Goal: Task Accomplishment & Management: Manage account settings

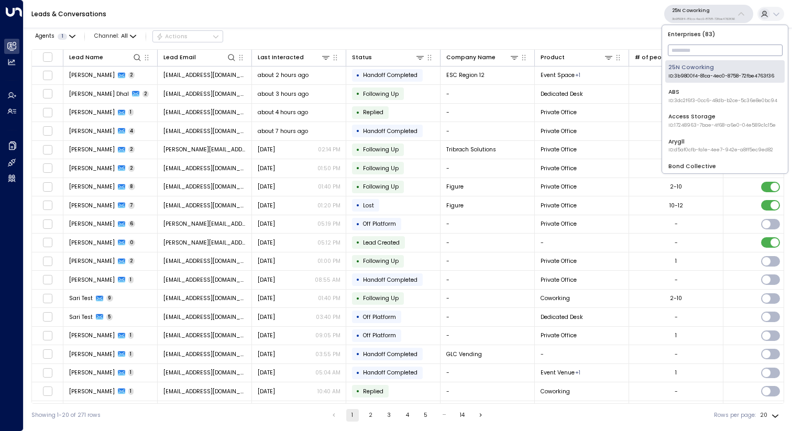
click at [716, 46] on input "text" at bounding box center [725, 50] width 115 height 17
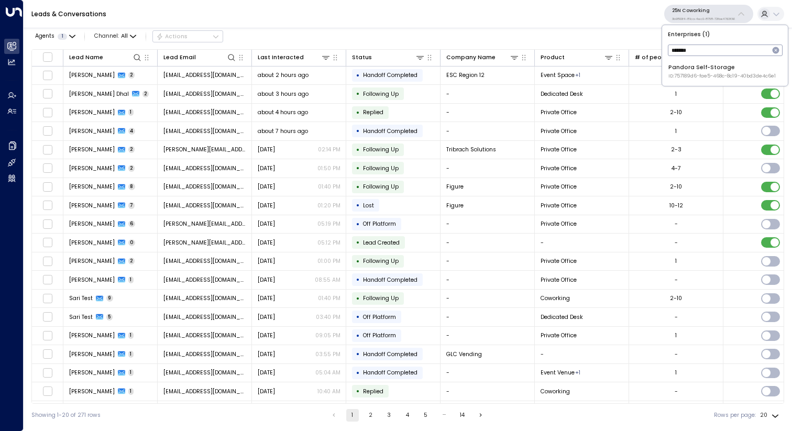
type input "*******"
click at [717, 67] on div "Pandora Self-Storage ID: 757189d6-fae5-468c-8c19-40bd3de4c6e1" at bounding box center [721, 71] width 107 height 16
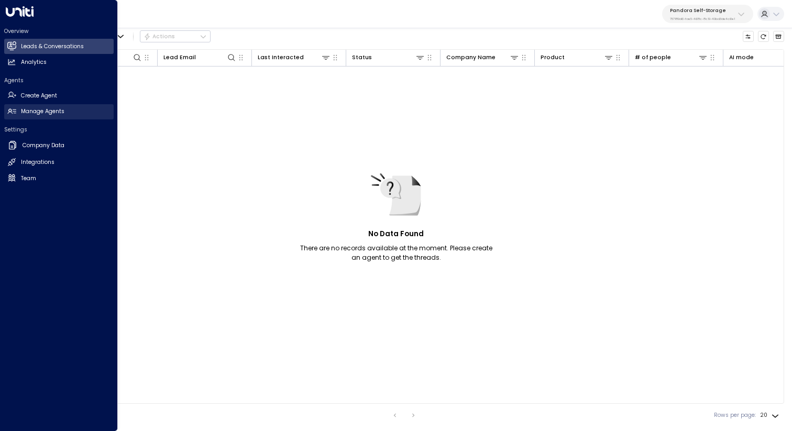
click at [22, 112] on h2 "Manage Agents" at bounding box center [42, 111] width 43 height 8
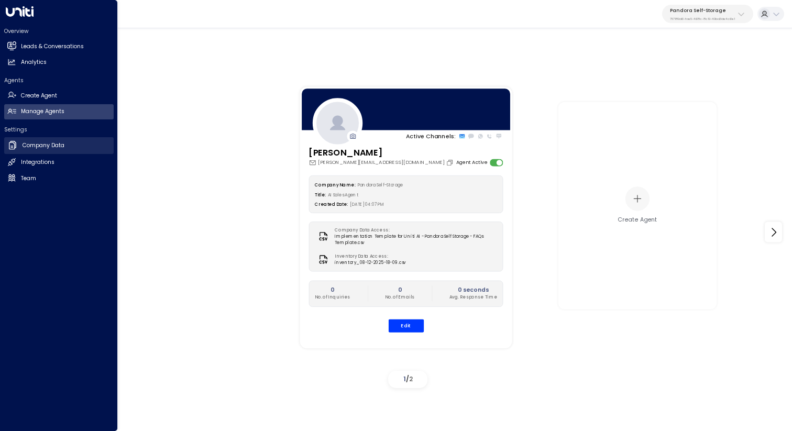
click at [67, 146] on link "Company Data Company Data" at bounding box center [58, 145] width 109 height 17
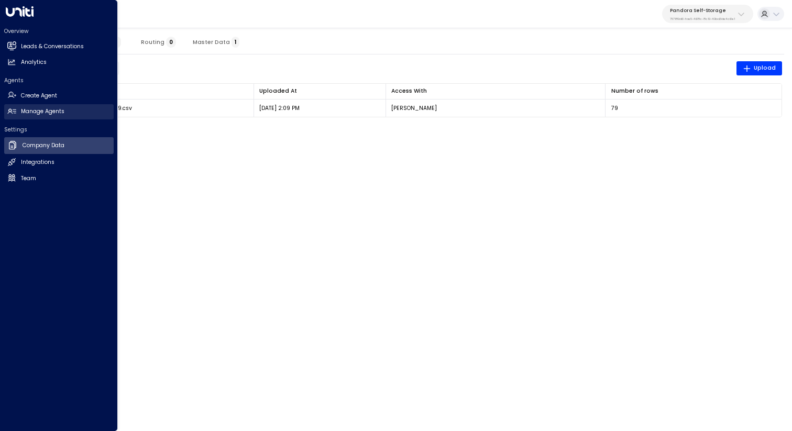
click at [79, 114] on link "Manage Agents Manage Agents" at bounding box center [58, 111] width 109 height 15
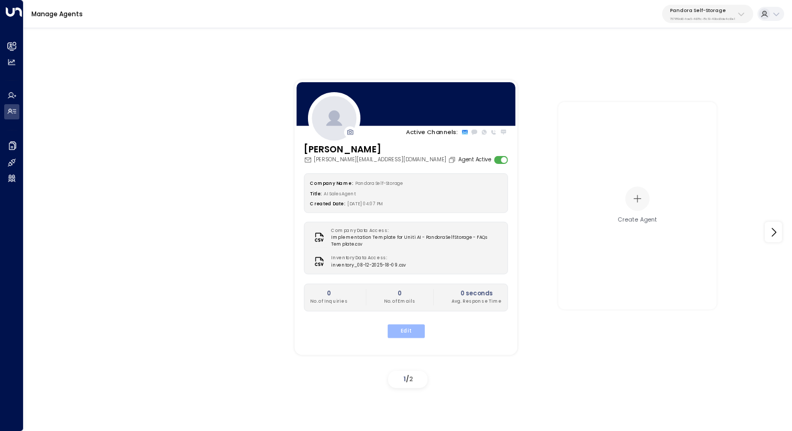
click at [410, 329] on button "Edit" at bounding box center [405, 331] width 37 height 14
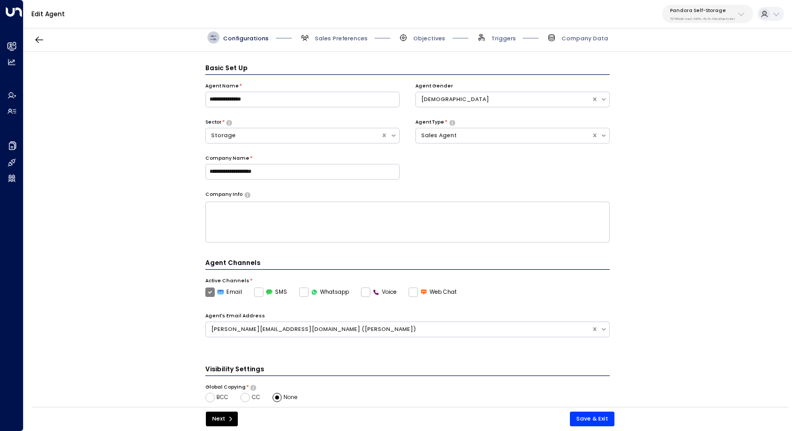
scroll to position [12, 0]
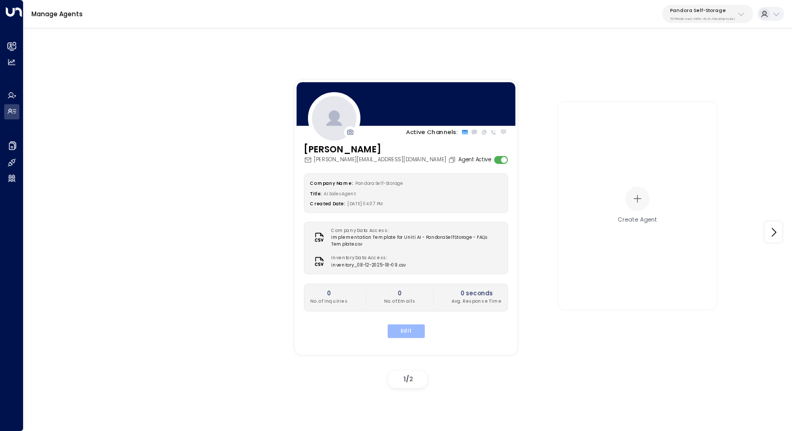
click at [417, 331] on button "Edit" at bounding box center [405, 331] width 37 height 14
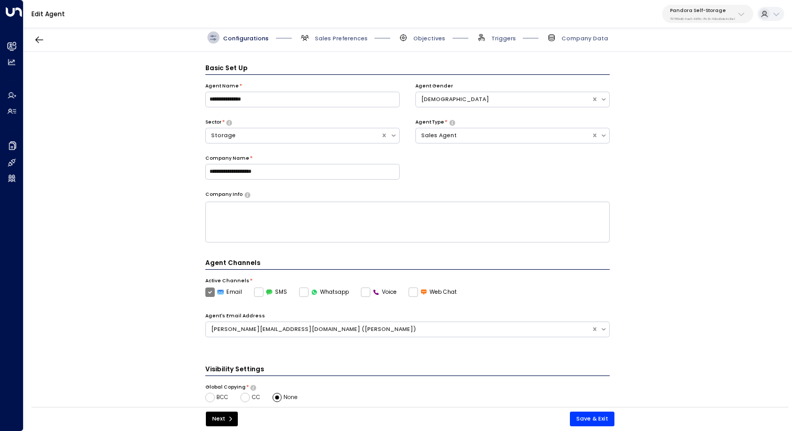
scroll to position [12, 0]
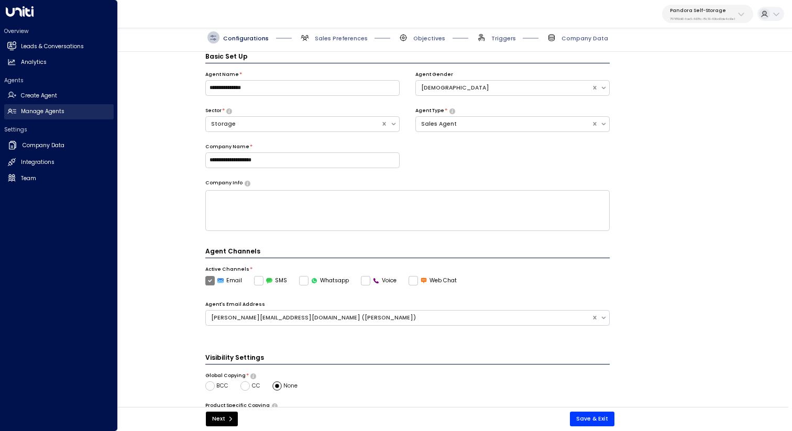
click at [52, 104] on link "Manage Agents Manage Agents" at bounding box center [58, 111] width 109 height 15
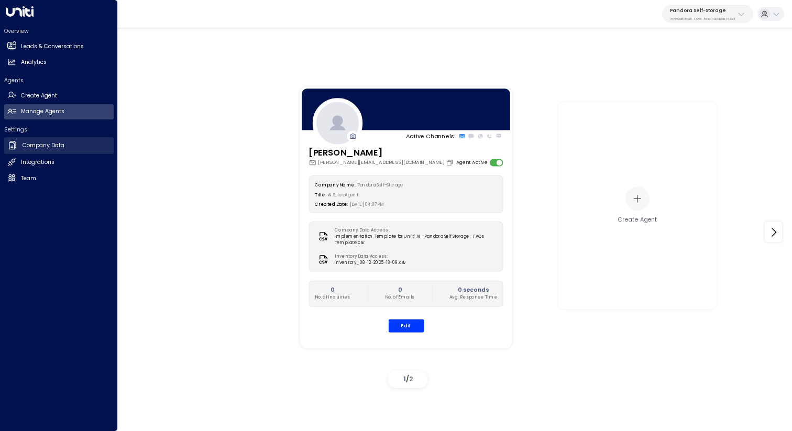
click at [54, 146] on h2 "Company Data" at bounding box center [44, 145] width 42 height 8
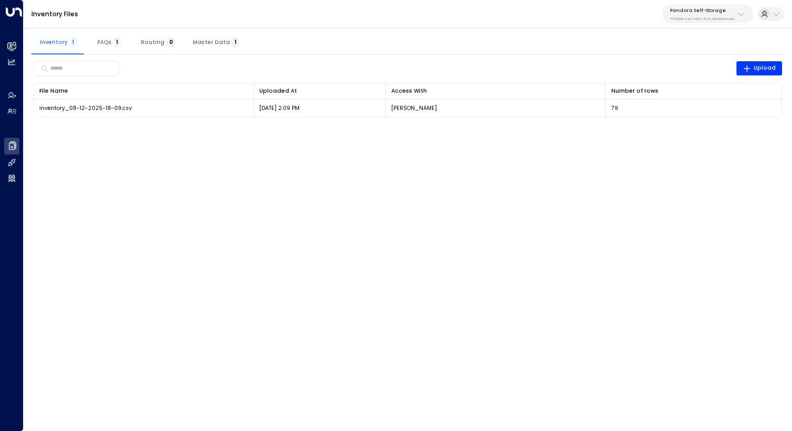
click at [220, 43] on span "Master Data 1" at bounding box center [216, 42] width 47 height 7
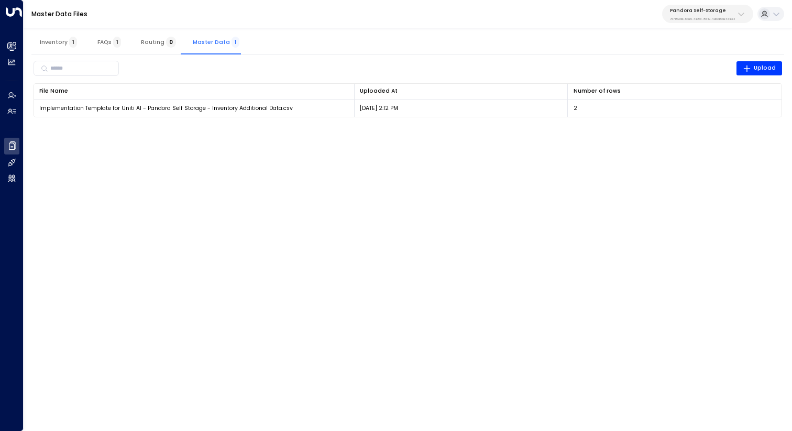
click at [53, 47] on button "Inventory 1" at bounding box center [58, 41] width 54 height 25
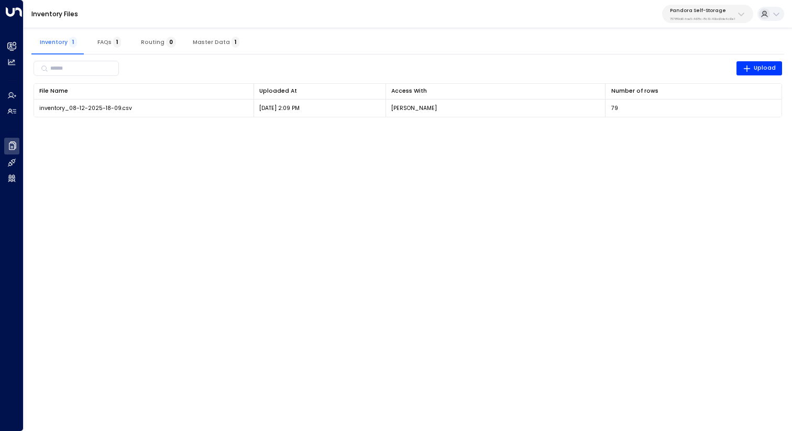
click at [210, 46] on button "Master Data 1" at bounding box center [215, 41] width 63 height 25
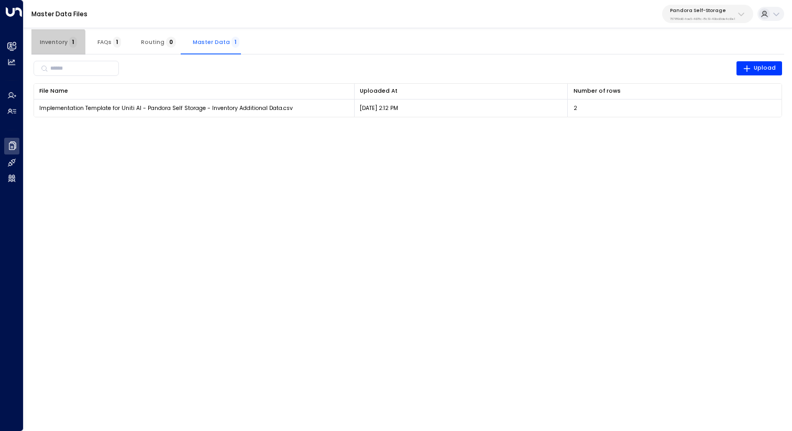
click at [58, 48] on button "Inventory 1" at bounding box center [58, 41] width 54 height 25
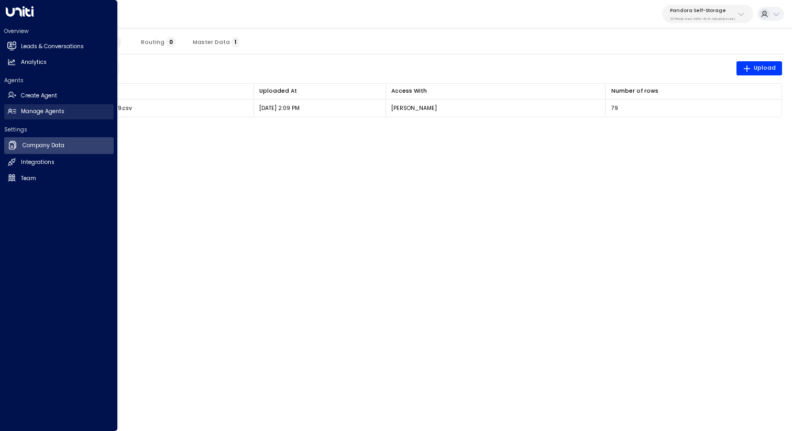
click at [32, 114] on h2 "Manage Agents" at bounding box center [42, 111] width 43 height 8
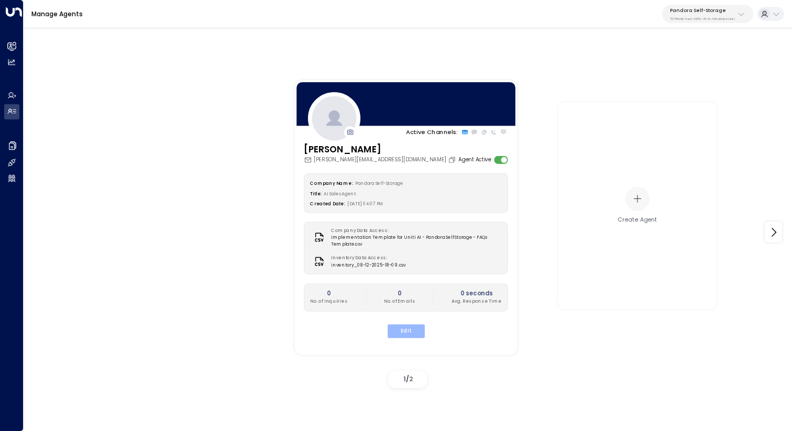
click at [413, 329] on button "Edit" at bounding box center [405, 331] width 37 height 14
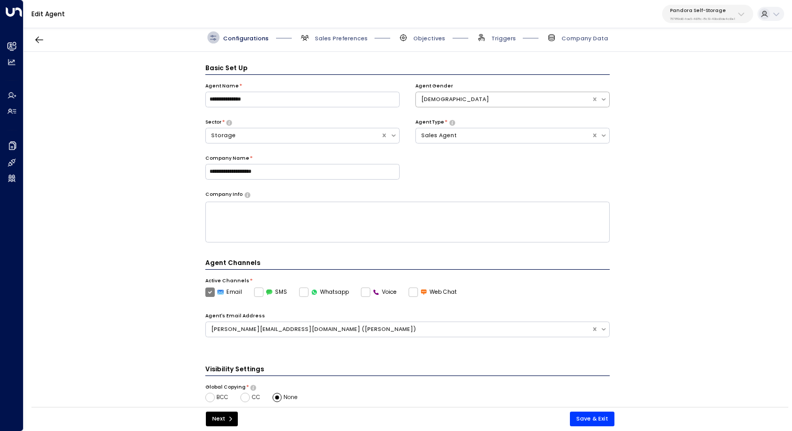
scroll to position [12, 0]
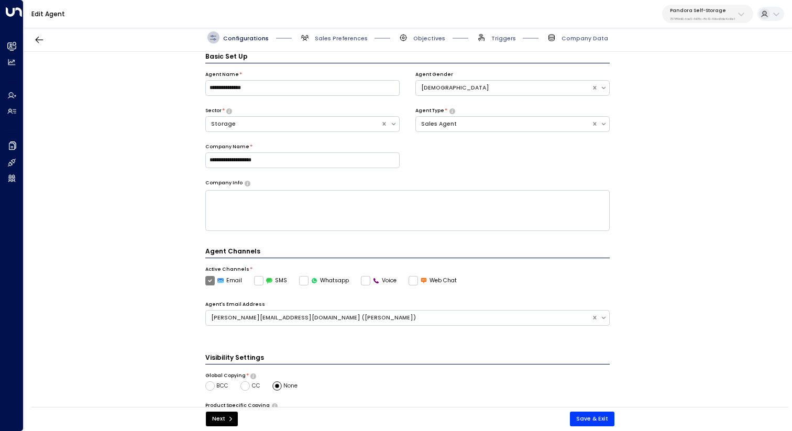
click at [143, 200] on div "**********" at bounding box center [408, 232] width 768 height 360
click at [678, 14] on div "Pandora Self-Storage 757189d6-fae5-468c-8c19-40bd3de4c6e1" at bounding box center [702, 14] width 65 height 14
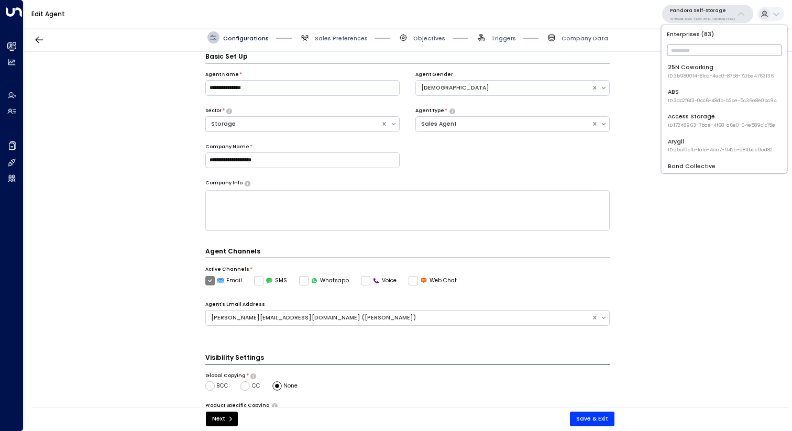
click at [700, 48] on input "text" at bounding box center [724, 50] width 115 height 17
type input "*****"
click at [708, 122] on div "Uniti Demos ID: 4c025b01-9fa0-46ff-ab3a-a620b886896e" at bounding box center [722, 121] width 108 height 16
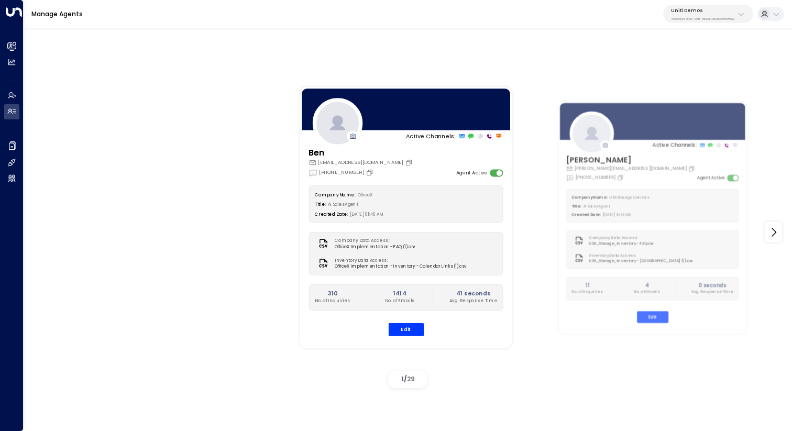
click at [734, 17] on p "4c025b01-9fa0-46ff-ab3a-a620b886896e" at bounding box center [703, 19] width 64 height 4
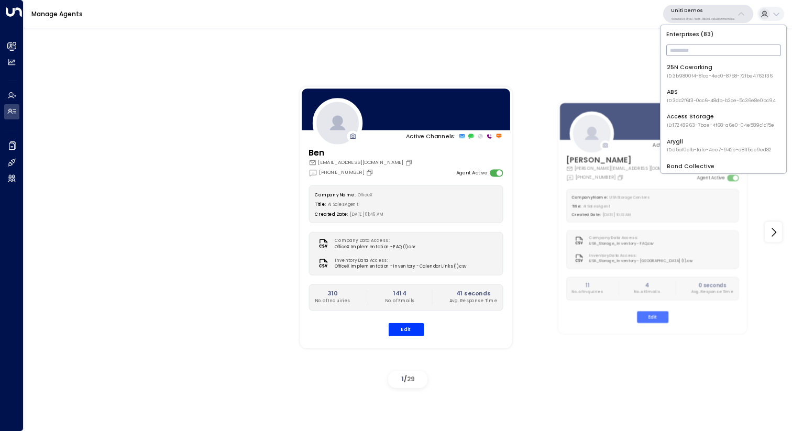
click at [713, 48] on input "text" at bounding box center [723, 50] width 115 height 17
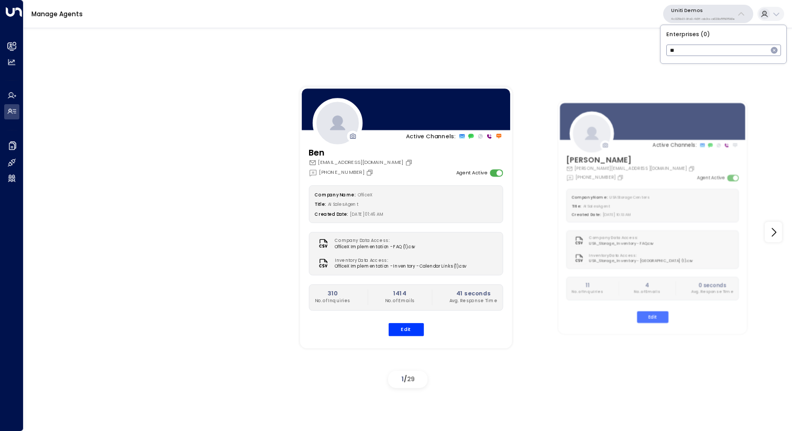
type input "*"
type input "*******"
click at [726, 73] on span "ID: 757189d6-fae5-468c-8c19-40bd3de4c6e1" at bounding box center [720, 76] width 107 height 7
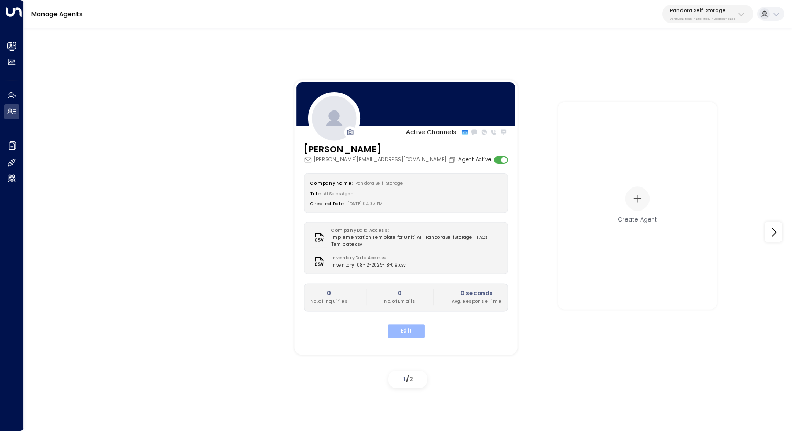
click at [411, 326] on button "Edit" at bounding box center [405, 331] width 37 height 14
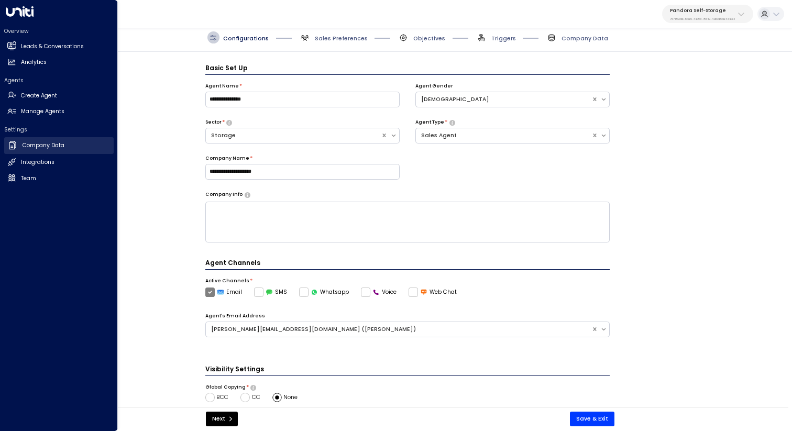
click at [53, 149] on h2 "Company Data" at bounding box center [44, 145] width 42 height 8
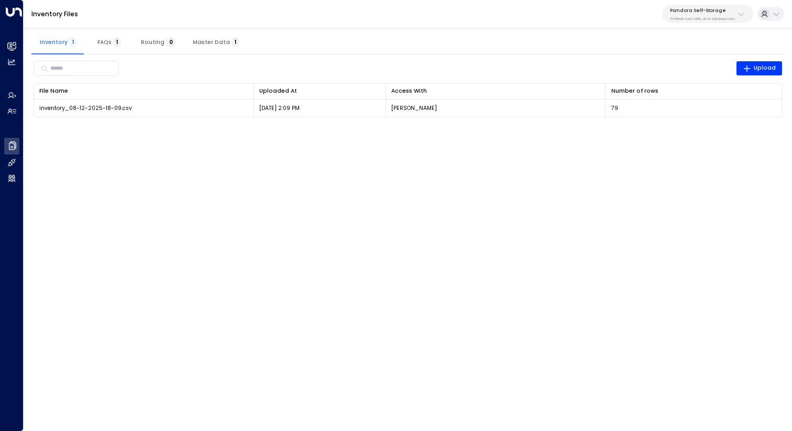
click at [201, 43] on span "Master Data 1" at bounding box center [216, 42] width 47 height 7
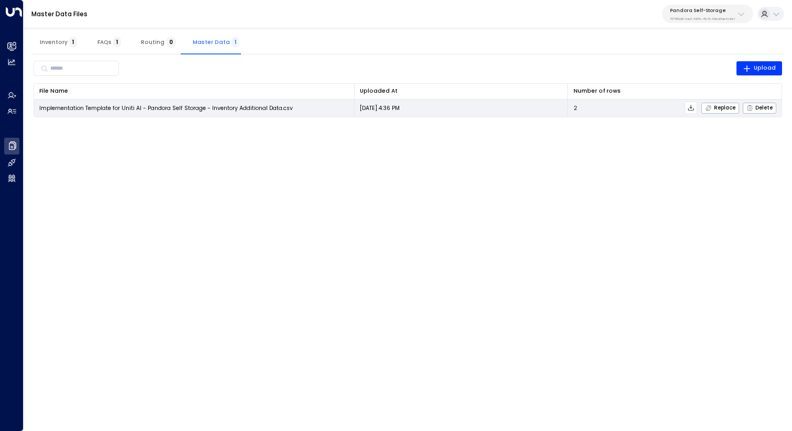
click at [691, 109] on icon at bounding box center [690, 107] width 7 height 7
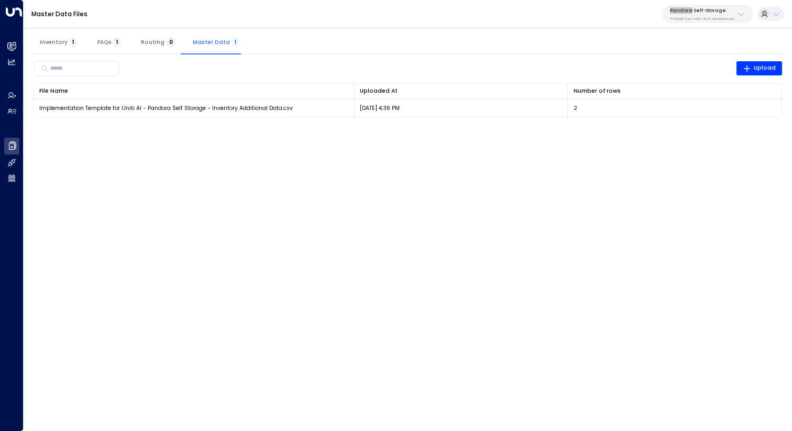
click at [653, 8] on div "Master Data Files Pandora Self-Storage 757189d6-fae5-468c-8c19-40bd3de4c6e1" at bounding box center [408, 14] width 768 height 28
click at [686, 127] on html "Overview Leads & Conversations Leads & Conversations Analytics Analytics Agents…" at bounding box center [396, 63] width 792 height 127
click at [61, 36] on button "Inventory 1" at bounding box center [58, 41] width 54 height 25
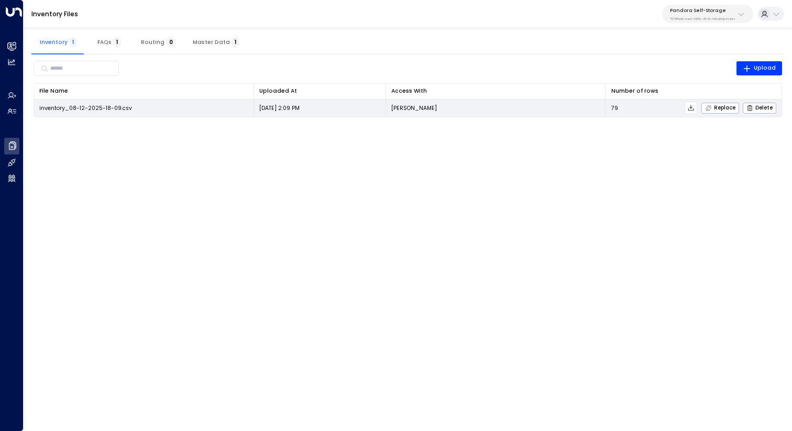
click at [690, 110] on icon at bounding box center [691, 108] width 6 height 6
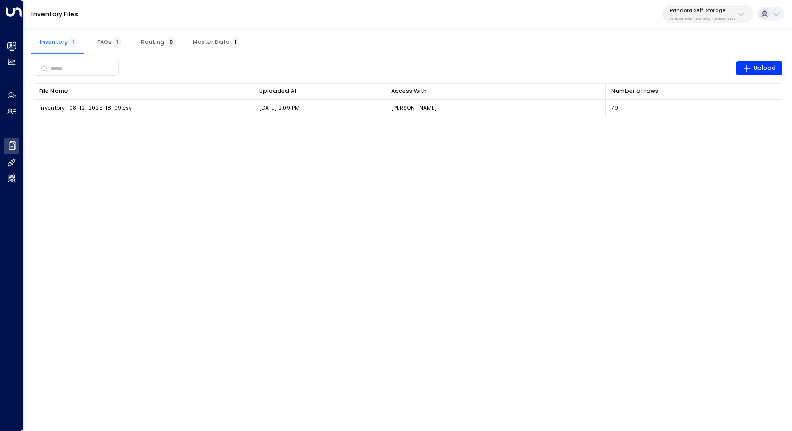
click at [540, 29] on div "Inventory 1 FAQs 1 Routing 0 Master Data 1 ​ Upload File Name 0 Uploaded At 0 A…" at bounding box center [408, 76] width 768 height 104
